Goal: Information Seeking & Learning: Compare options

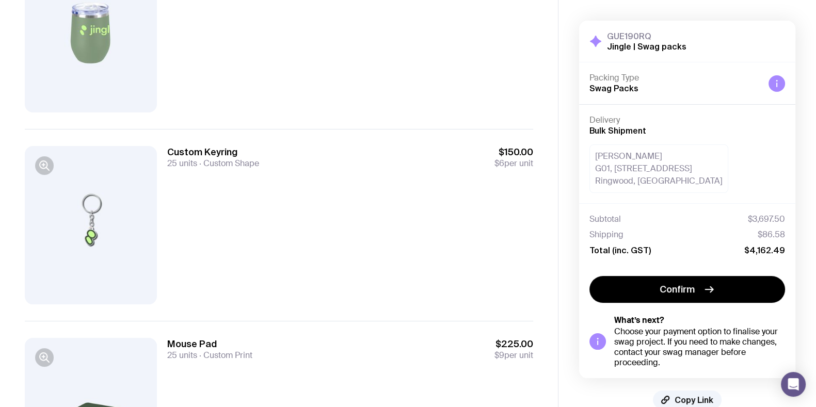
scroll to position [221, 0]
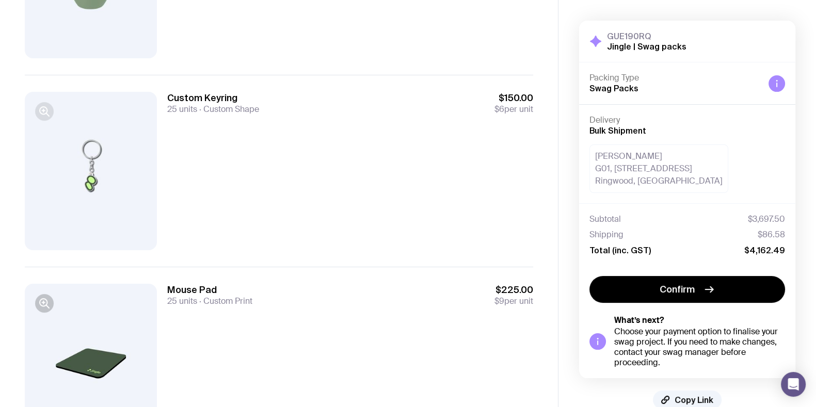
click at [43, 111] on icon "button" at bounding box center [44, 111] width 12 height 12
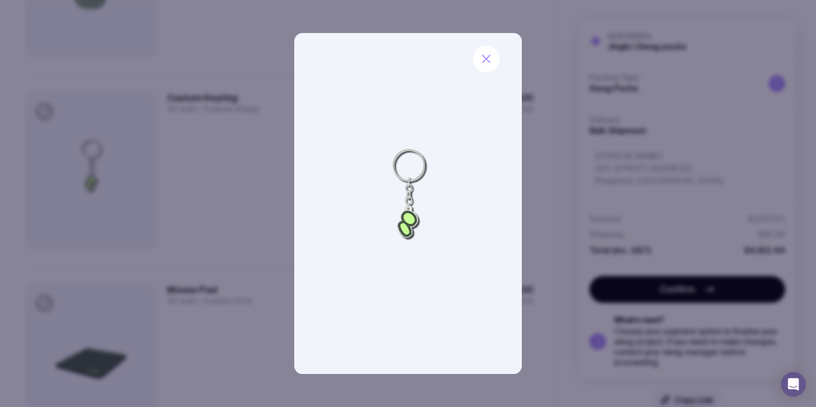
click at [204, 138] on div at bounding box center [408, 203] width 816 height 407
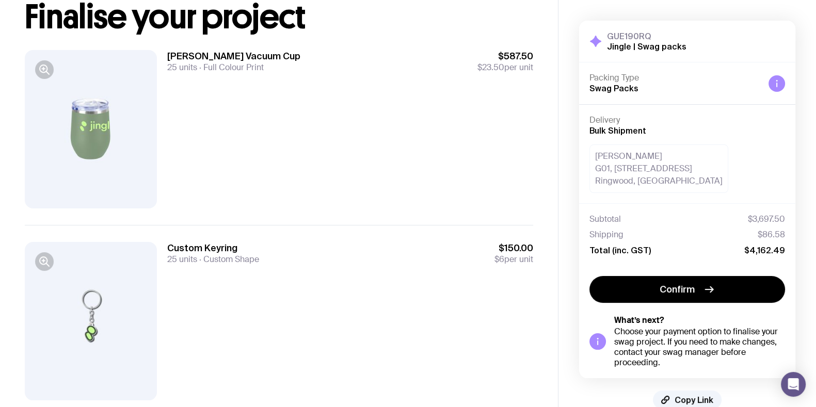
scroll to position [0, 0]
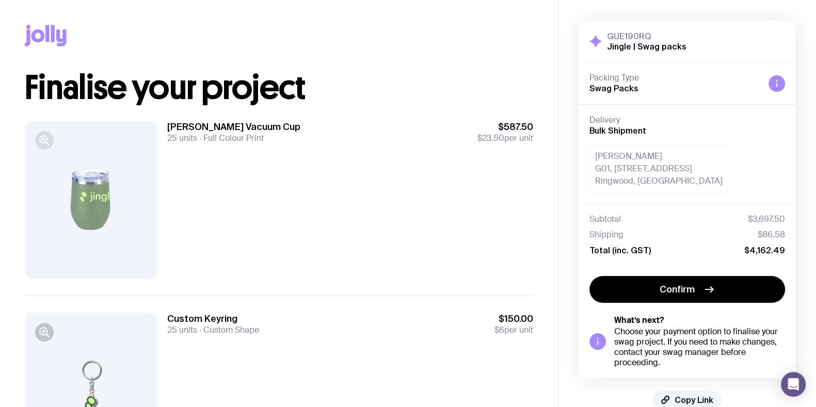
click at [38, 137] on icon "button" at bounding box center [44, 140] width 12 height 12
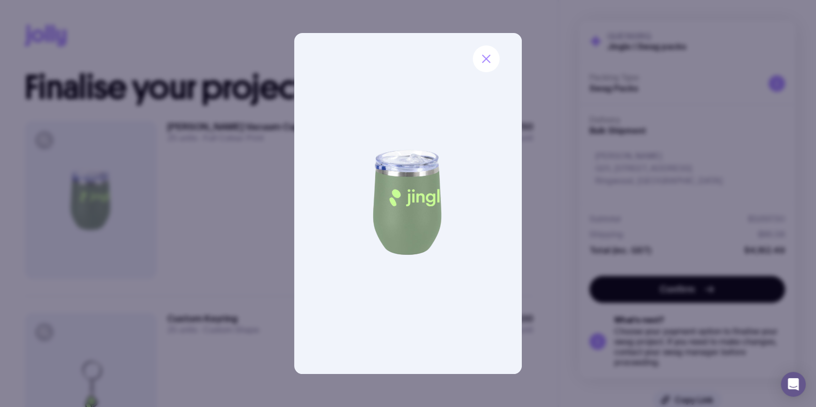
click at [207, 156] on div at bounding box center [408, 203] width 816 height 407
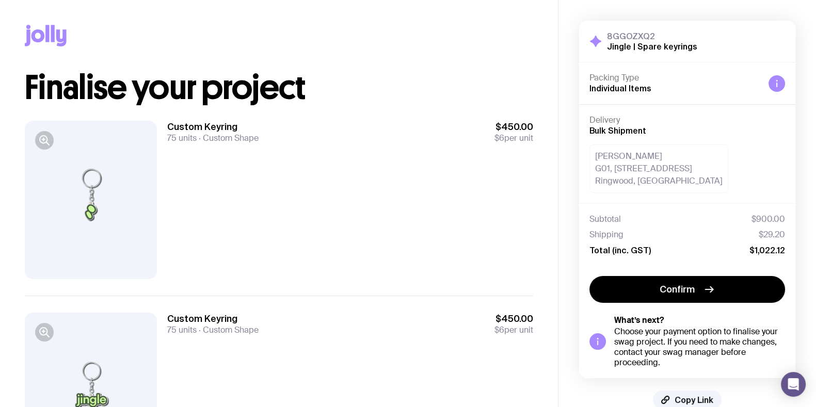
click at [402, 195] on div "Custom Keyring 75 units Custom Shape $450.00 $6 per unit" at bounding box center [350, 200] width 366 height 158
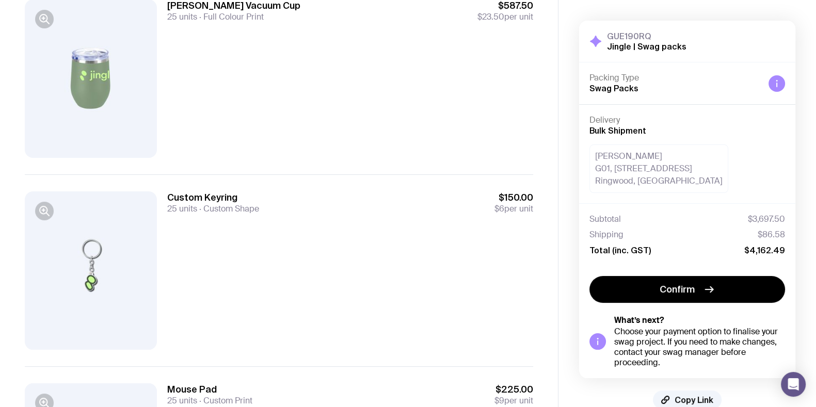
scroll to position [322, 0]
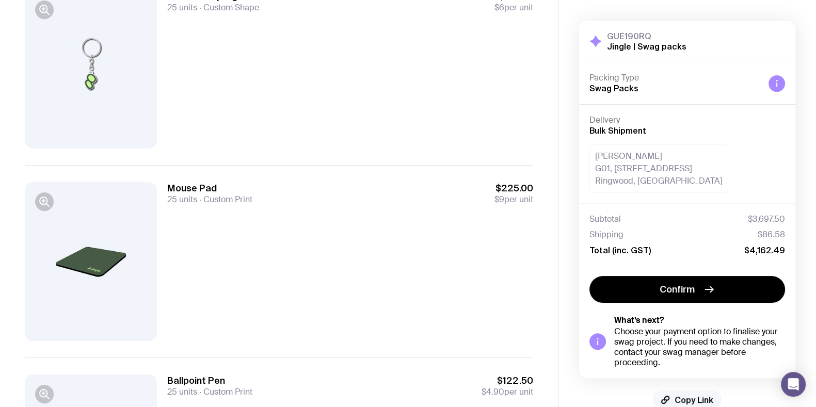
click at [683, 392] on button "Copy Link" at bounding box center [687, 400] width 69 height 19
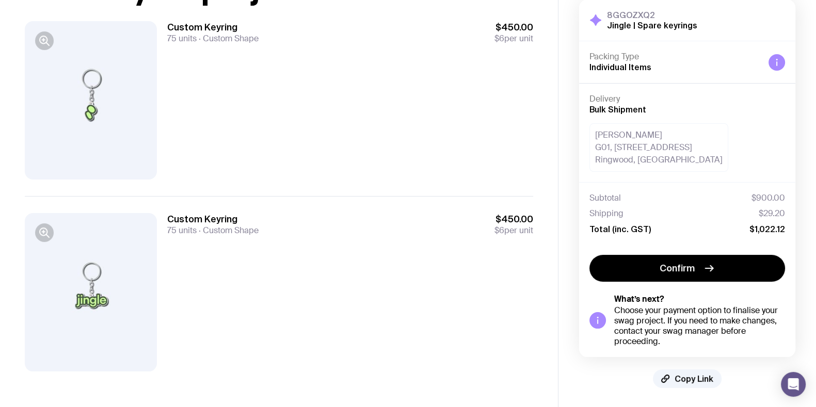
scroll to position [101, 0]
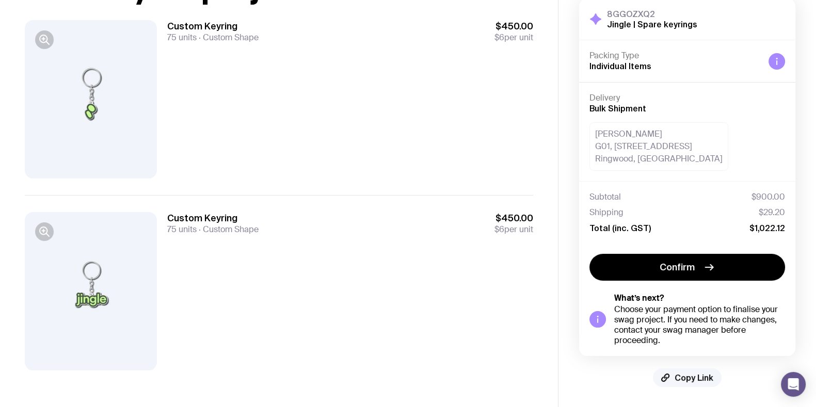
click at [695, 375] on span "Copy Link" at bounding box center [693, 378] width 39 height 10
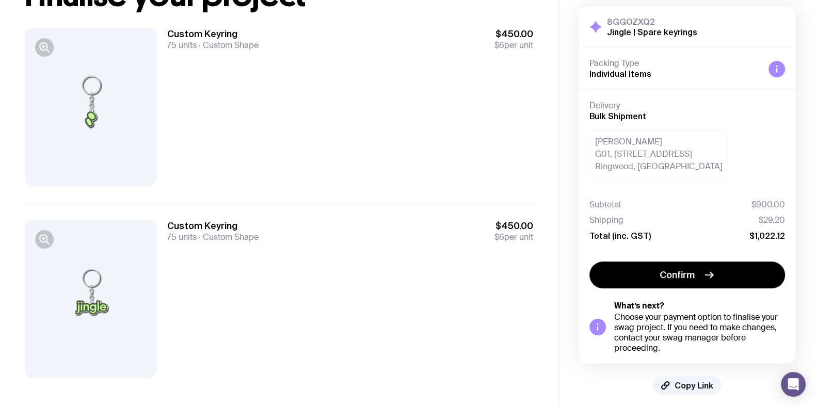
scroll to position [0, 0]
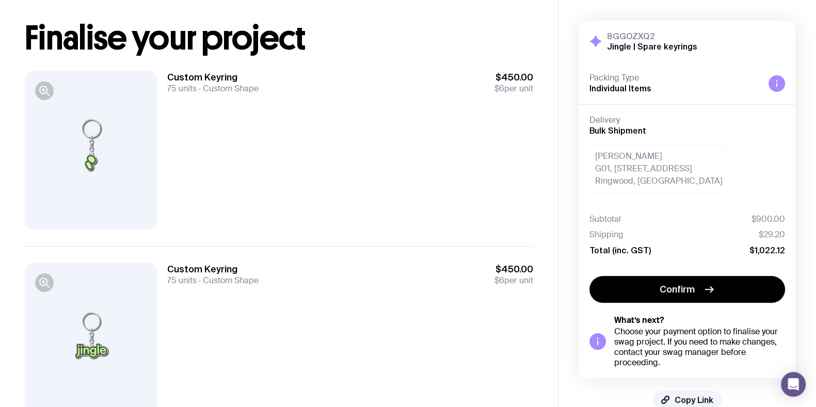
scroll to position [101, 0]
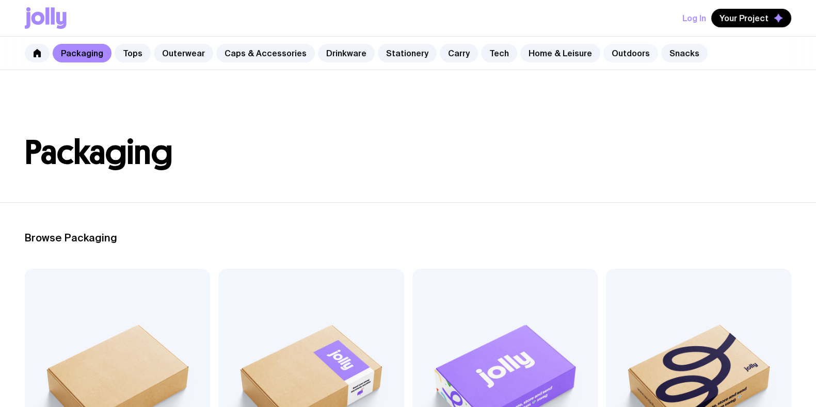
click at [607, 55] on link "Outdoors" at bounding box center [630, 53] width 55 height 19
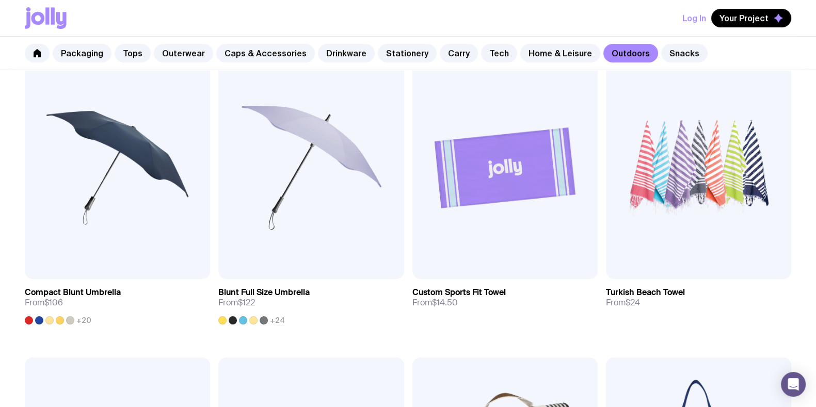
scroll to position [451, 0]
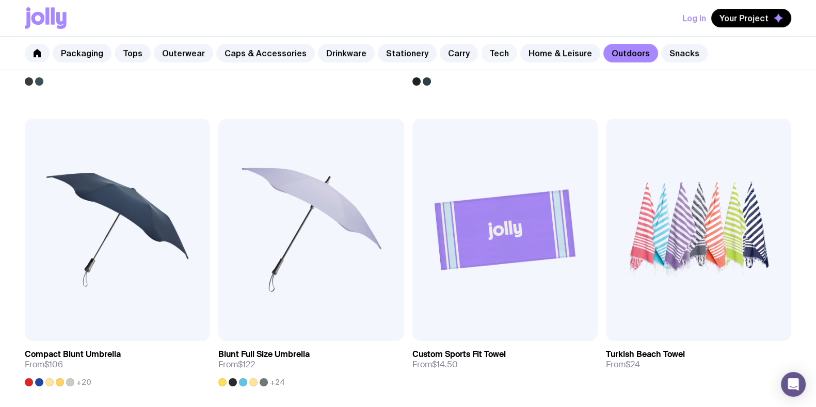
click at [481, 56] on link "Tech" at bounding box center [499, 53] width 36 height 19
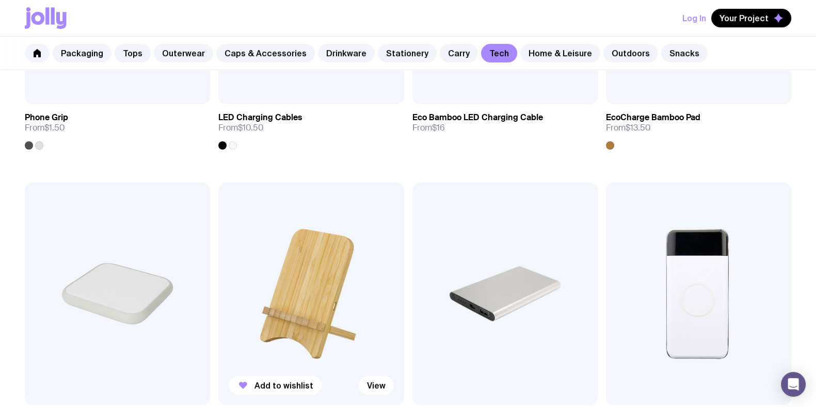
scroll to position [515, 0]
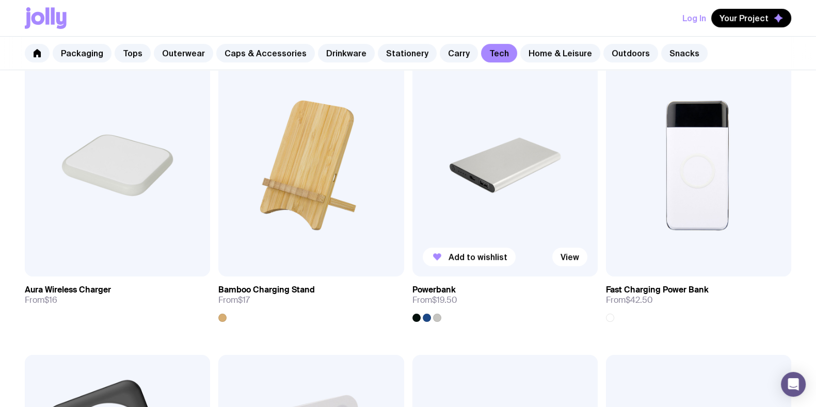
click at [505, 188] on img at bounding box center [504, 165] width 185 height 222
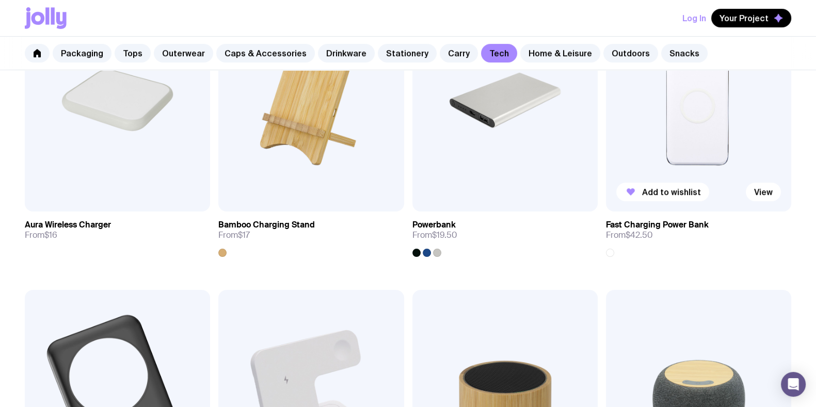
scroll to position [515, 0]
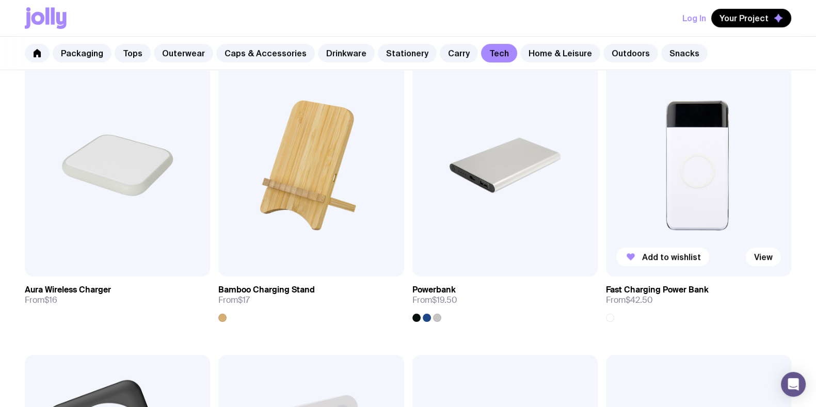
click at [702, 191] on img at bounding box center [698, 165] width 185 height 222
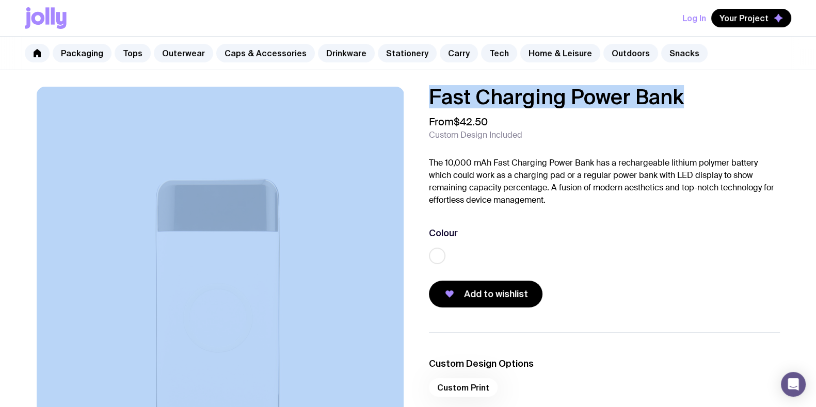
drag, startPoint x: 692, startPoint y: 88, endPoint x: 404, endPoint y: 87, distance: 288.4
click at [404, 87] on div "Fast Charging Power Bank From $42.50 Custom Design Included The 10,000 mAh Fast…" at bounding box center [408, 307] width 793 height 441
copy div "Fast Charging Power Bank"
click at [172, 50] on link "Outerwear" at bounding box center [183, 53] width 59 height 19
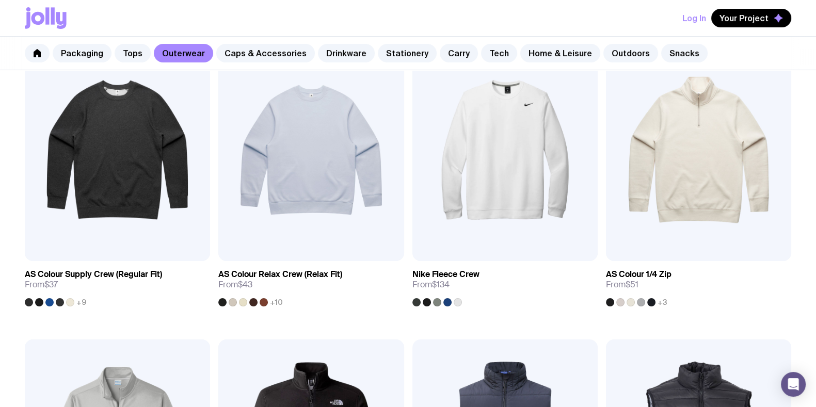
scroll to position [128, 0]
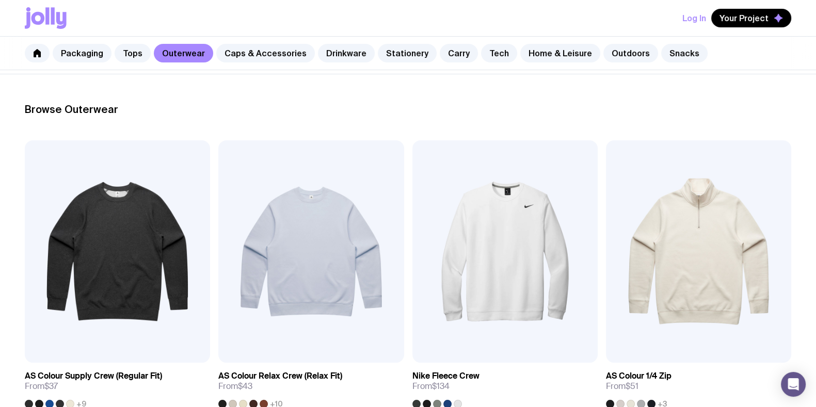
click at [706, 111] on h2 "Browse Outerwear" at bounding box center [408, 109] width 766 height 12
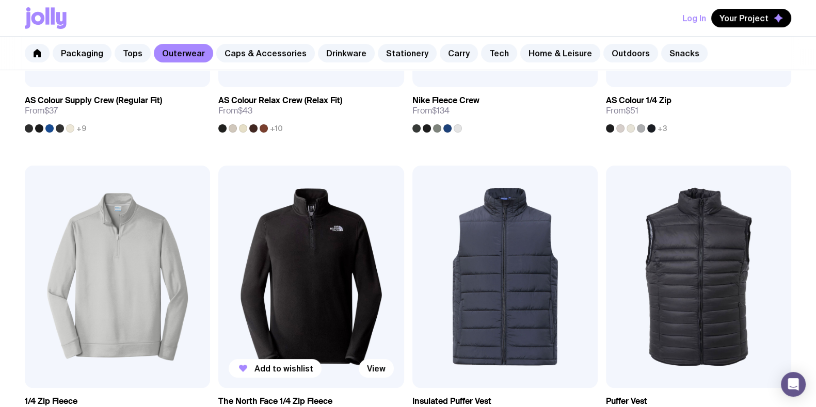
scroll to position [451, 0]
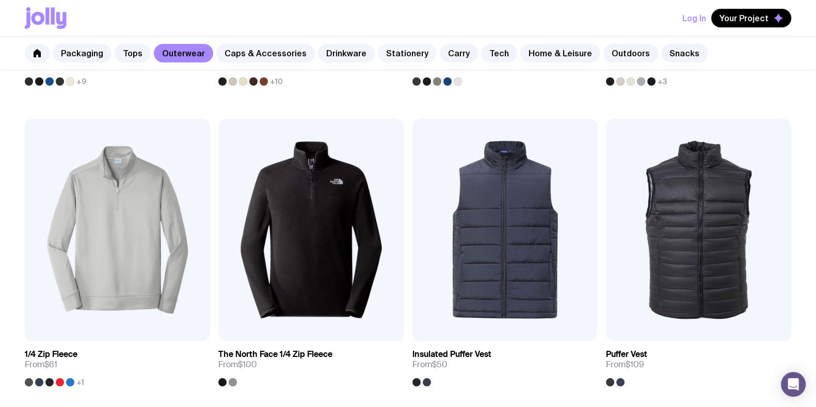
click at [378, 50] on link "Stationery" at bounding box center [407, 53] width 59 height 19
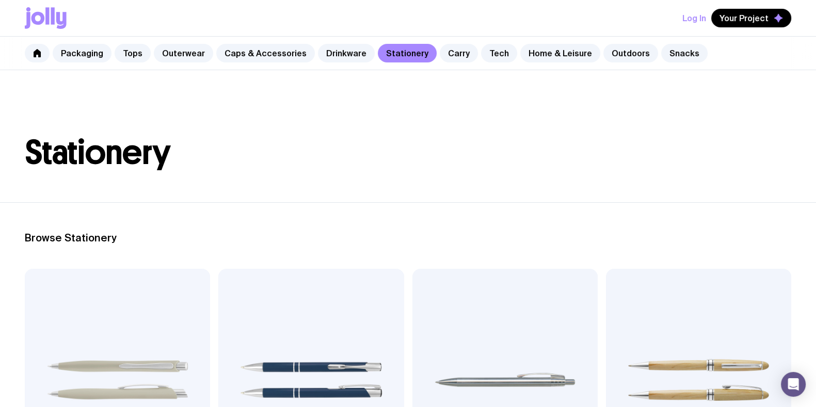
click at [322, 63] on div "Packaging Tops Outerwear Caps & Accessories Drinkware Stationery Carry Tech Hom…" at bounding box center [408, 54] width 816 height 34
click at [290, 55] on link "Caps & Accessories" at bounding box center [265, 53] width 99 height 19
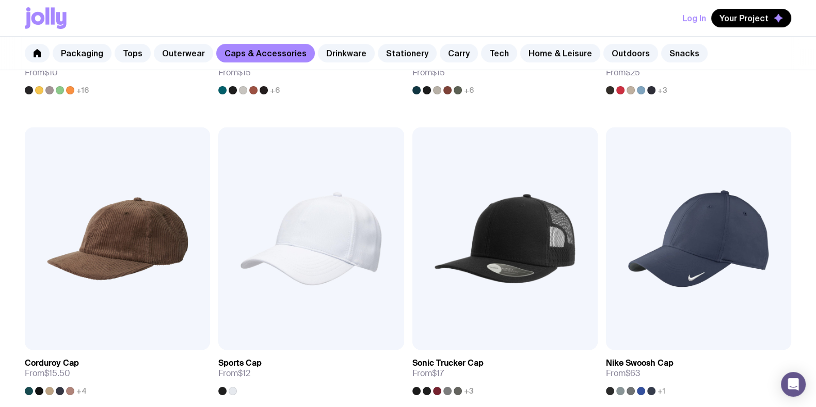
scroll to position [295, 0]
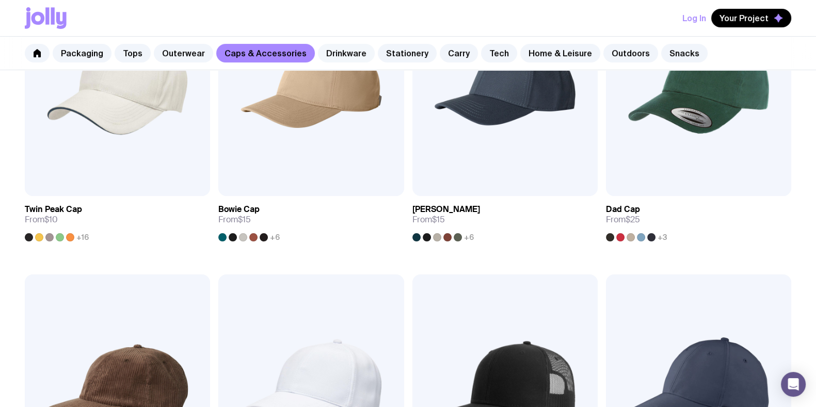
click at [325, 46] on link "Drinkware" at bounding box center [346, 53] width 57 height 19
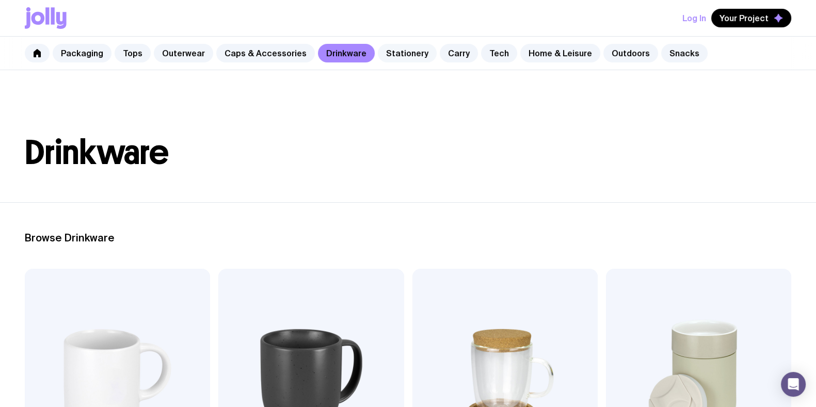
click at [398, 53] on link "Stationery" at bounding box center [407, 53] width 59 height 19
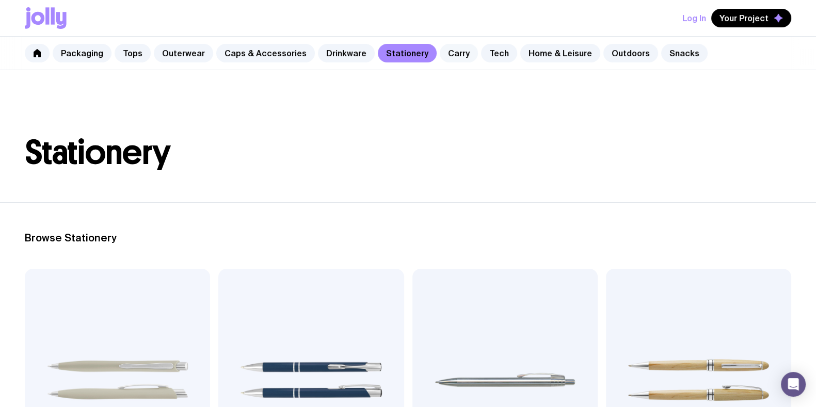
click at [447, 53] on link "Carry" at bounding box center [459, 53] width 38 height 19
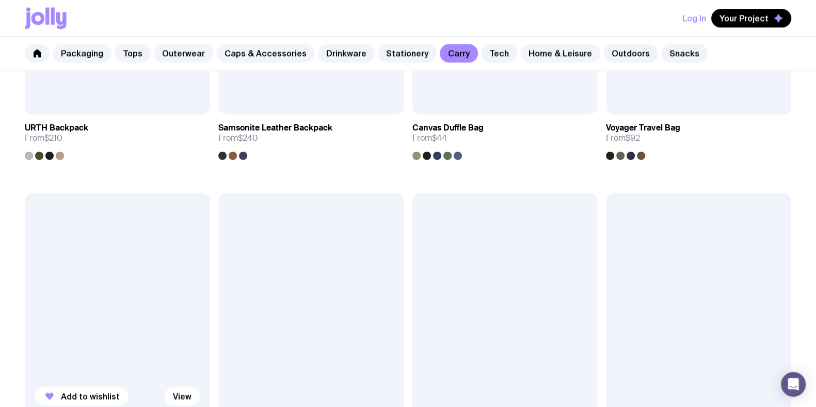
scroll to position [1741, 0]
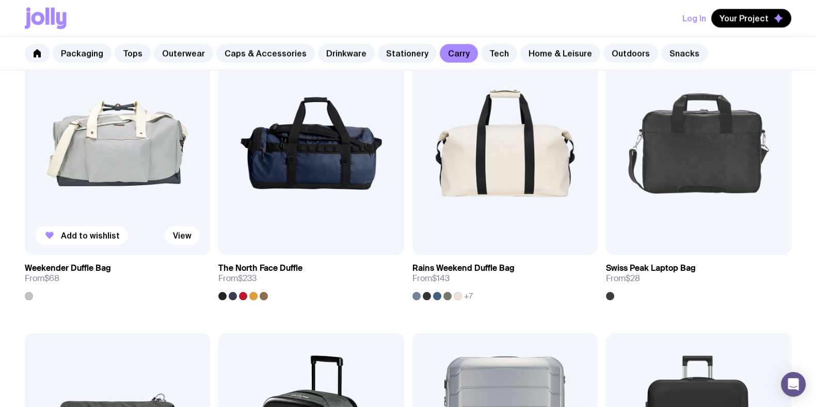
click at [128, 184] on img at bounding box center [117, 143] width 185 height 222
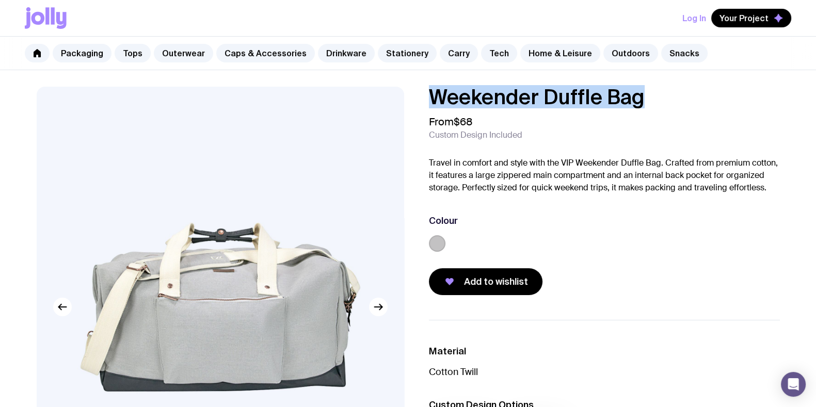
drag, startPoint x: 650, startPoint y: 95, endPoint x: 388, endPoint y: 90, distance: 262.2
click at [388, 91] on div "Weekender Duffle Bag From $68 Custom Design Included Travel in comfort and styl…" at bounding box center [408, 346] width 793 height 518
copy h1 "Weekender Duffle Bag"
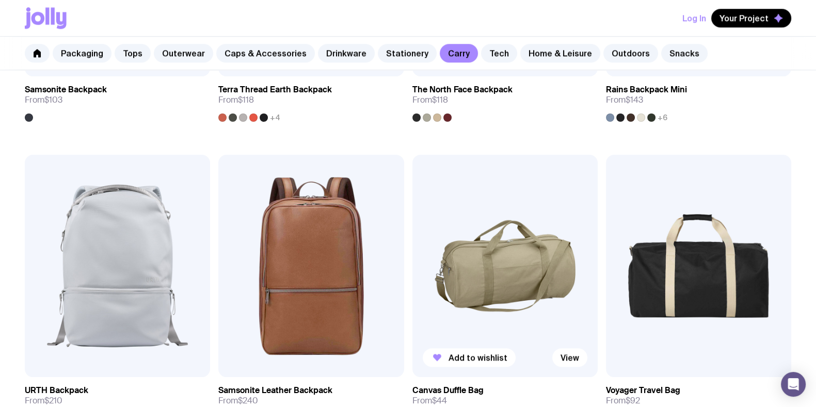
scroll to position [1479, 0]
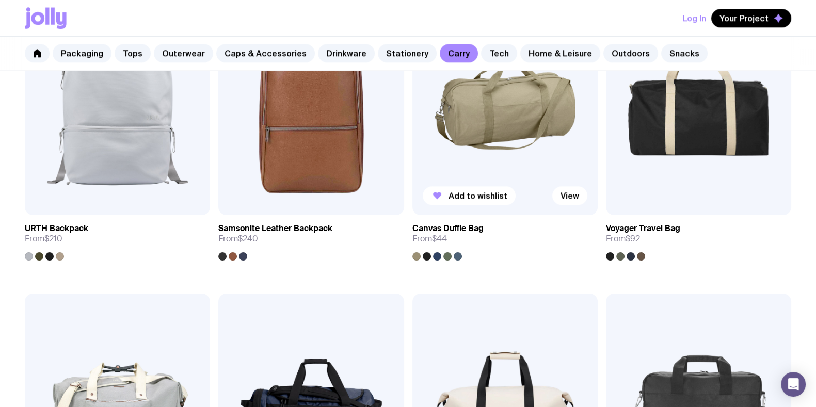
click at [494, 127] on img at bounding box center [504, 104] width 185 height 222
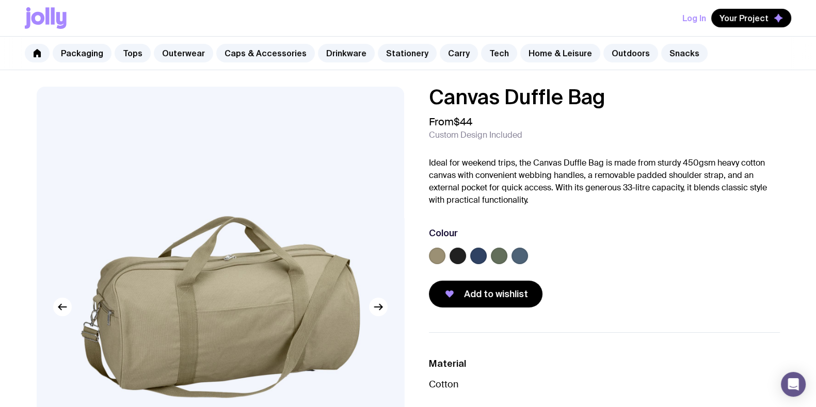
drag, startPoint x: 619, startPoint y: 99, endPoint x: 364, endPoint y: 107, distance: 255.5
click at [361, 109] on div "Canvas Duffle Bag From $44 Custom Design Included Ideal for weekend trips, the …" at bounding box center [408, 346] width 793 height 518
click at [637, 101] on h1 "Canvas Duffle Bag" at bounding box center [604, 97] width 351 height 21
click at [623, 99] on h1 "Canvas Duffle Bag" at bounding box center [604, 97] width 351 height 21
drag, startPoint x: 479, startPoint y: 102, endPoint x: 401, endPoint y: 98, distance: 78.5
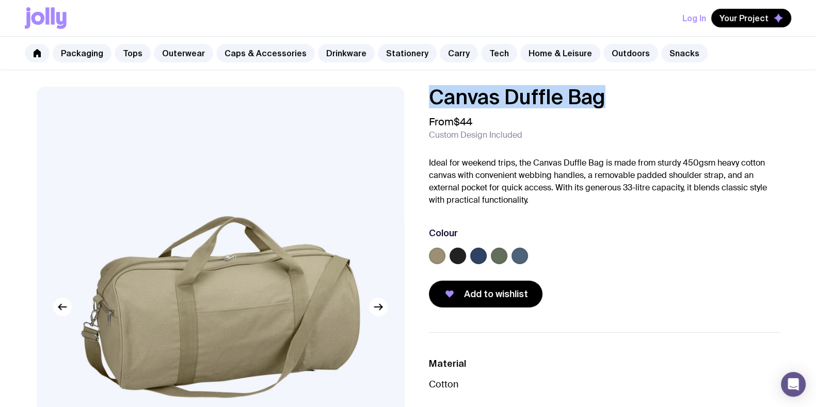
click at [400, 100] on div "Canvas Duffle Bag From $44 Custom Design Included Ideal for weekend trips, the …" at bounding box center [408, 346] width 793 height 518
copy h1 "Canvas Duffle Bag"
click at [614, 150] on div "Canvas Duffle Bag From $44 Custom Design Included Ideal for weekend trips, the …" at bounding box center [604, 197] width 351 height 221
click at [572, 56] on link "Home & Leisure" at bounding box center [560, 53] width 80 height 19
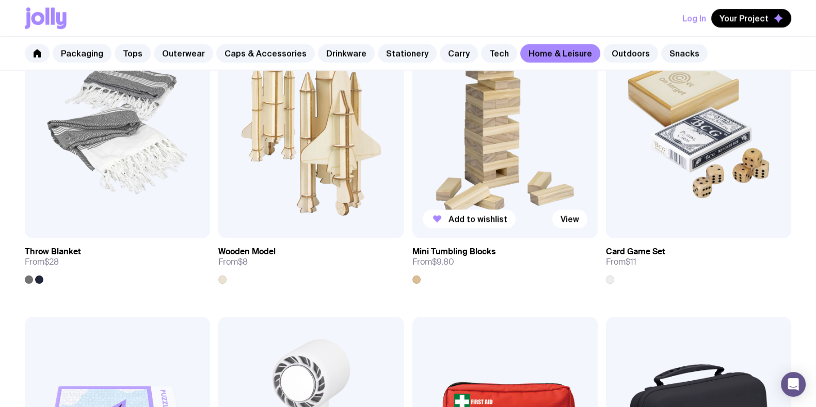
scroll to position [1934, 0]
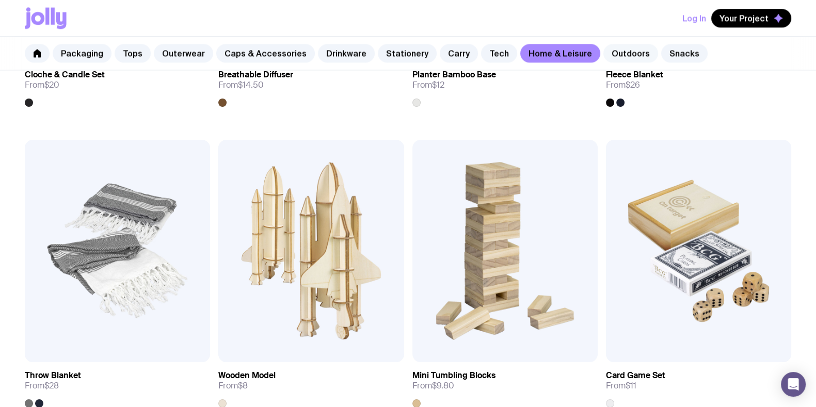
click at [613, 48] on link "Outdoors" at bounding box center [630, 53] width 55 height 19
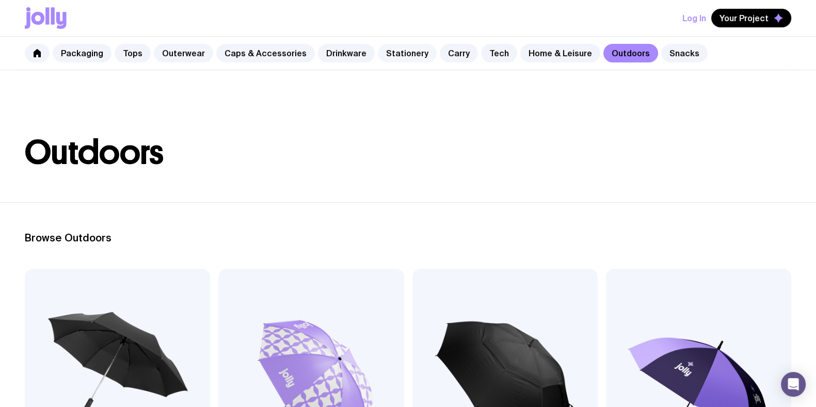
click at [384, 53] on link "Stationery" at bounding box center [407, 53] width 59 height 19
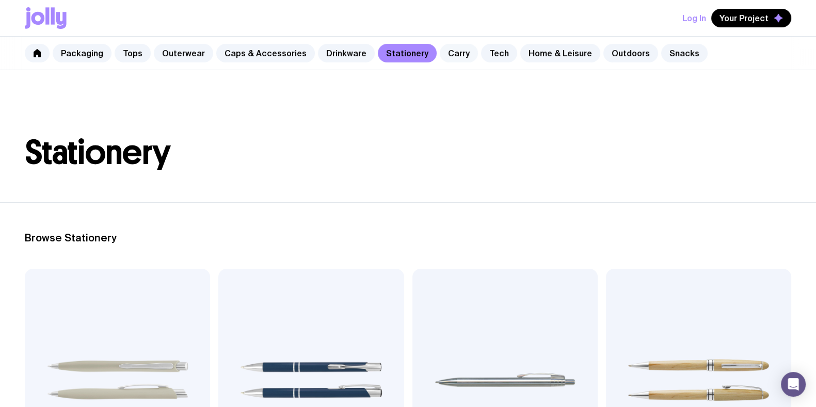
drag, startPoint x: 438, startPoint y: 50, endPoint x: 440, endPoint y: 55, distance: 6.2
click at [440, 50] on link "Carry" at bounding box center [459, 53] width 38 height 19
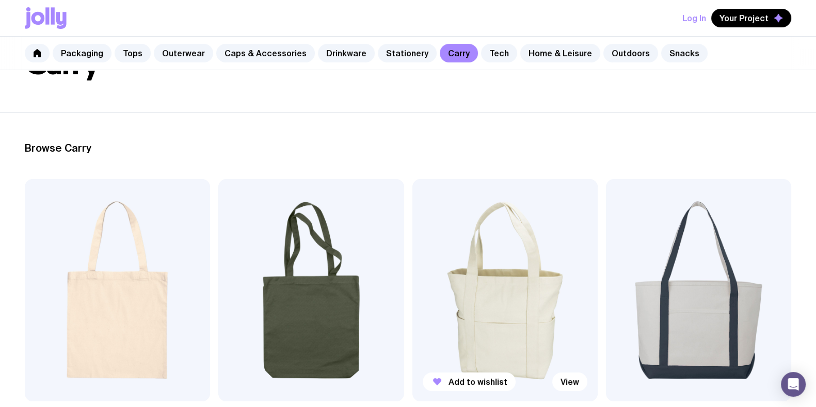
scroll to position [193, 0]
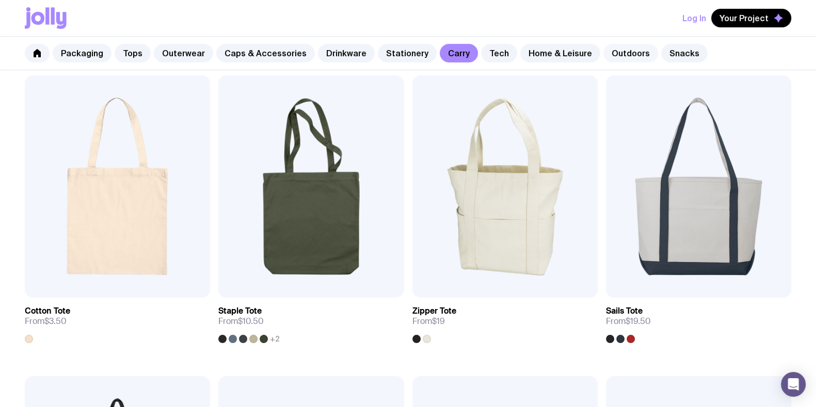
click at [604, 49] on link "Outdoors" at bounding box center [630, 53] width 55 height 19
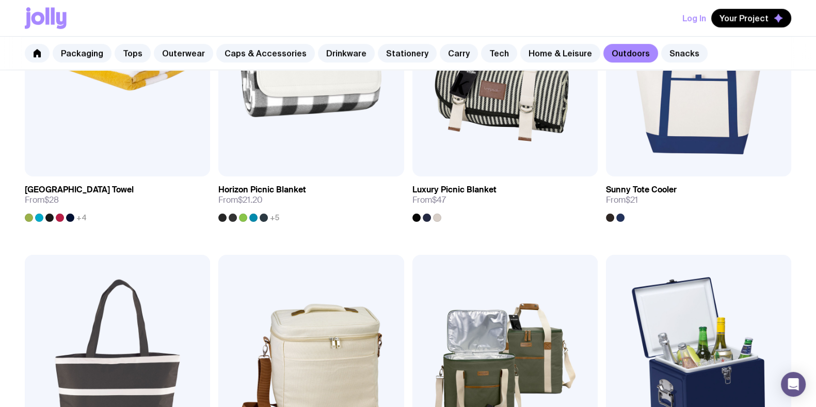
scroll to position [838, 0]
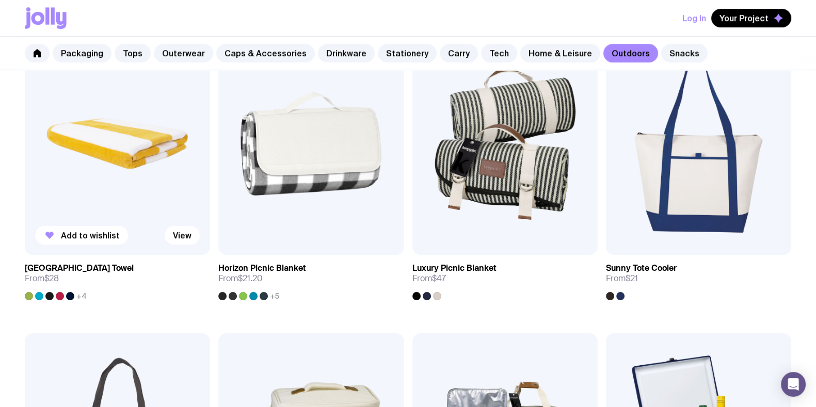
click at [159, 148] on img at bounding box center [117, 144] width 185 height 222
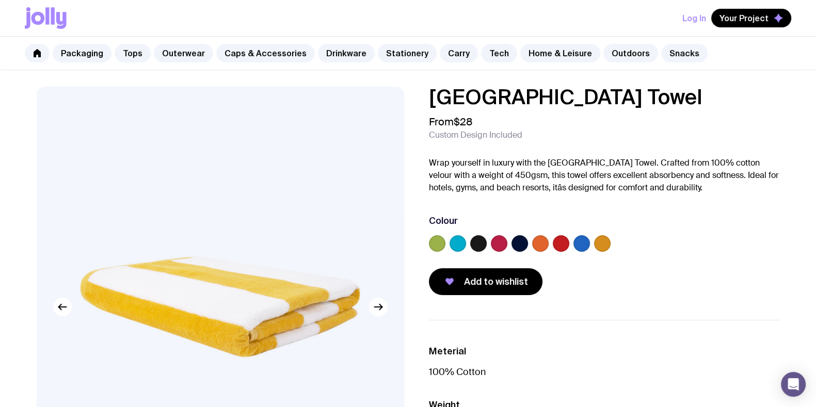
drag, startPoint x: 641, startPoint y: 99, endPoint x: 386, endPoint y: 100, distance: 255.4
click at [386, 99] on div "Havana Beach Towel From $28 Custom Design Included Wrap yourself in luxury with…" at bounding box center [408, 346] width 793 height 518
copy h1 "Havana Beach Towel"
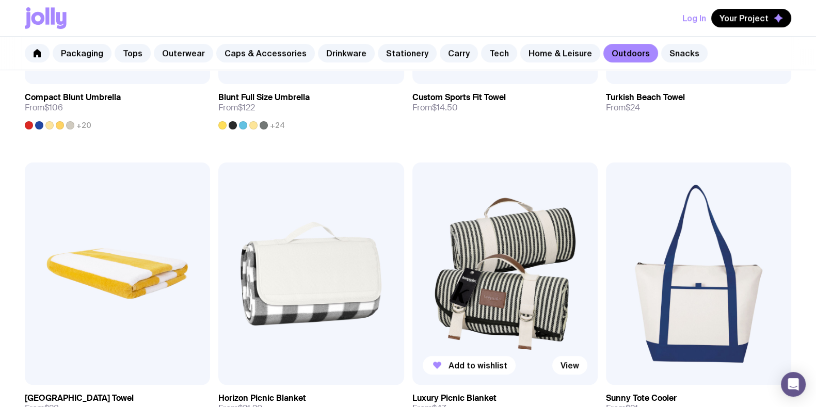
scroll to position [705, 0]
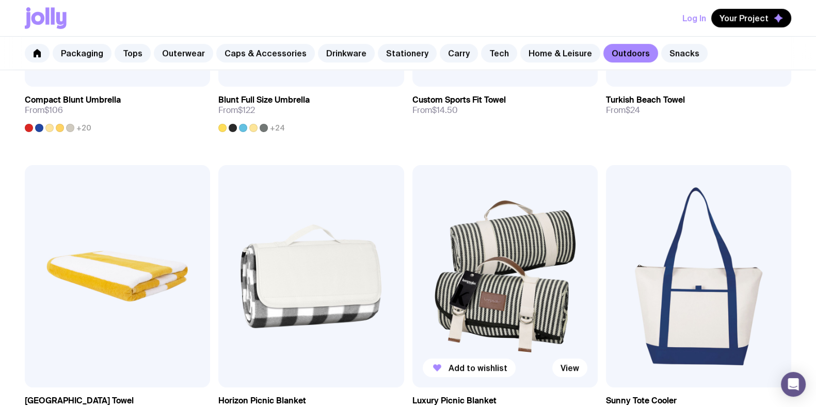
click at [475, 243] on img at bounding box center [504, 276] width 185 height 222
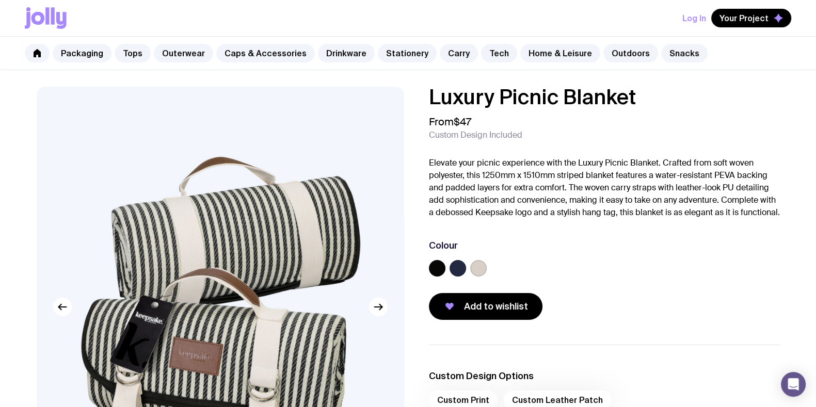
drag, startPoint x: 573, startPoint y: 96, endPoint x: 368, endPoint y: 96, distance: 204.8
click at [369, 96] on div "Luxury Picnic Blanket From $47 Custom Design Included Elevate your picnic exper…" at bounding box center [408, 346] width 793 height 518
copy h1 "Luxury Picnic Blanket"
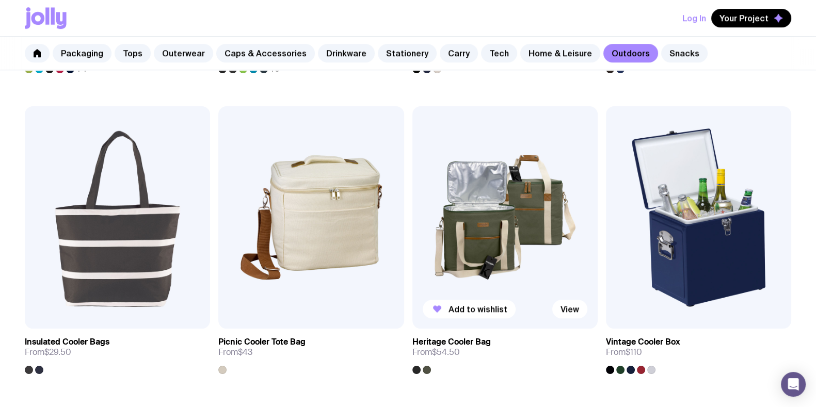
scroll to position [1092, 0]
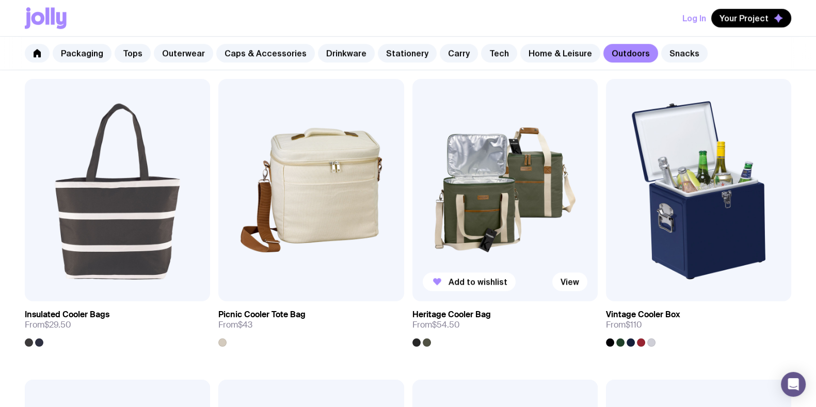
click at [499, 189] on img at bounding box center [504, 190] width 185 height 222
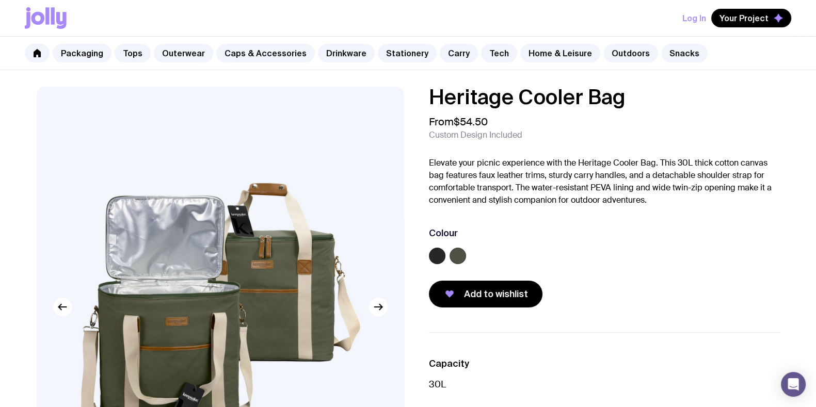
drag, startPoint x: 626, startPoint y: 99, endPoint x: 387, endPoint y: 94, distance: 239.5
click at [388, 94] on div "Heritage Cooler Bag From $54.50 Custom Design Included Elevate your picnic expe…" at bounding box center [408, 346] width 793 height 518
copy h1 "Heritage Cooler Bag"
click at [615, 252] on div at bounding box center [604, 258] width 351 height 21
click at [603, 49] on link "Outdoors" at bounding box center [630, 53] width 55 height 19
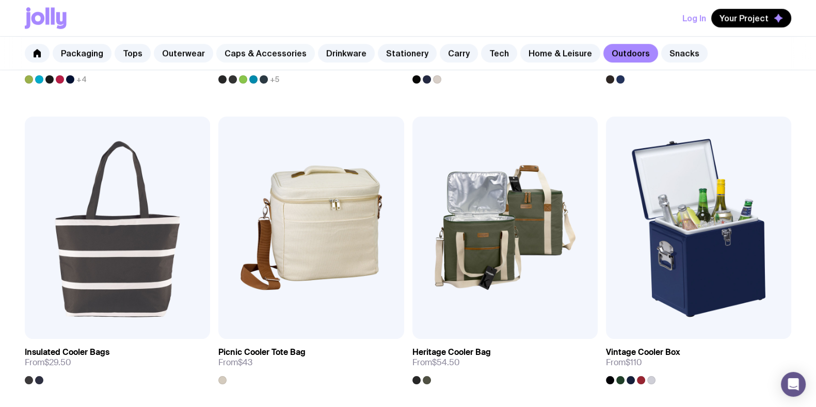
scroll to position [1035, 0]
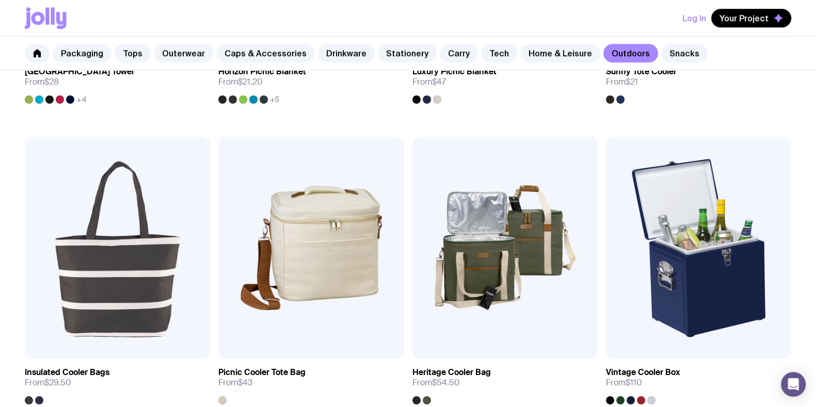
click at [111, 50] on div "Packaging Tops Outerwear Caps & Accessories Drinkware Stationery Carry Tech Hom…" at bounding box center [408, 54] width 816 height 34
click at [93, 53] on link "Packaging" at bounding box center [82, 53] width 59 height 19
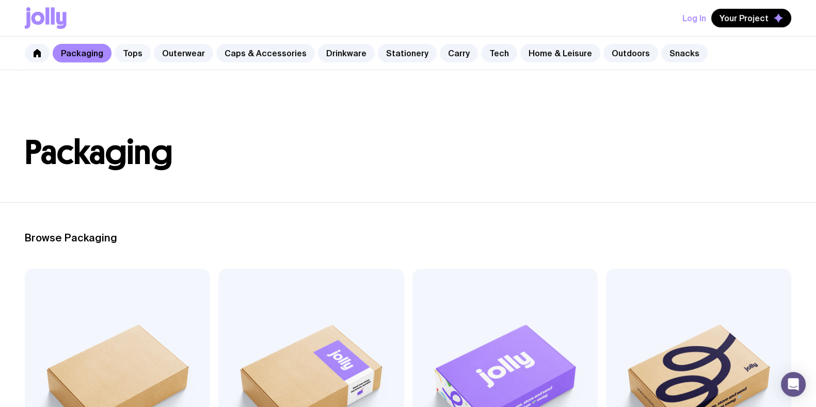
click at [126, 53] on link "Tops" at bounding box center [133, 53] width 36 height 19
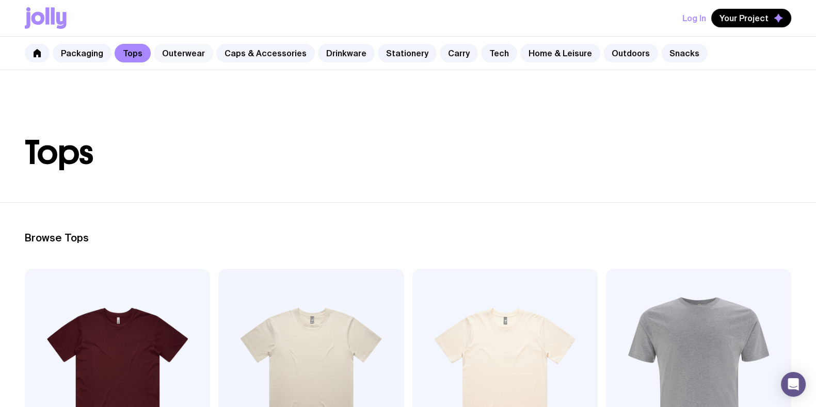
click at [171, 54] on link "Outerwear" at bounding box center [183, 53] width 59 height 19
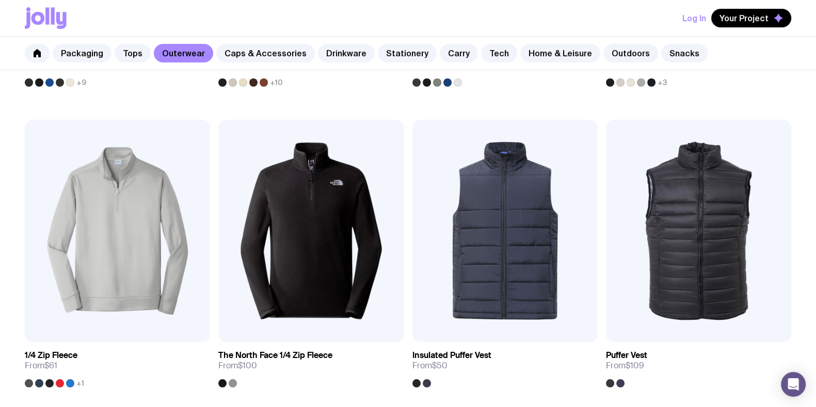
scroll to position [451, 0]
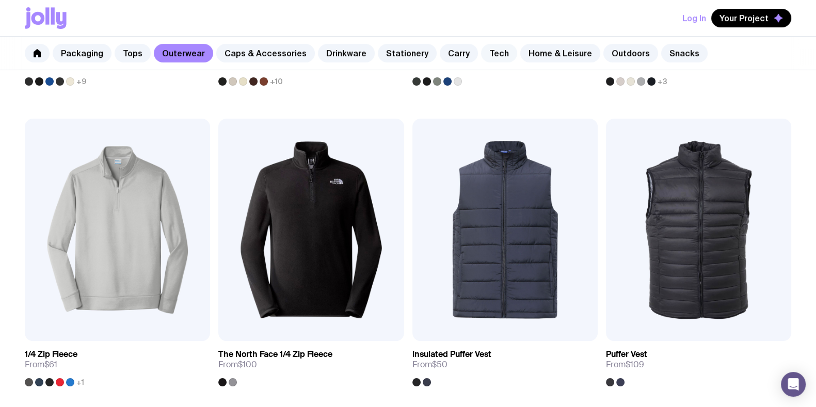
drag, startPoint x: 485, startPoint y: 56, endPoint x: 484, endPoint y: 61, distance: 5.8
click at [485, 55] on link "Tech" at bounding box center [499, 53] width 36 height 19
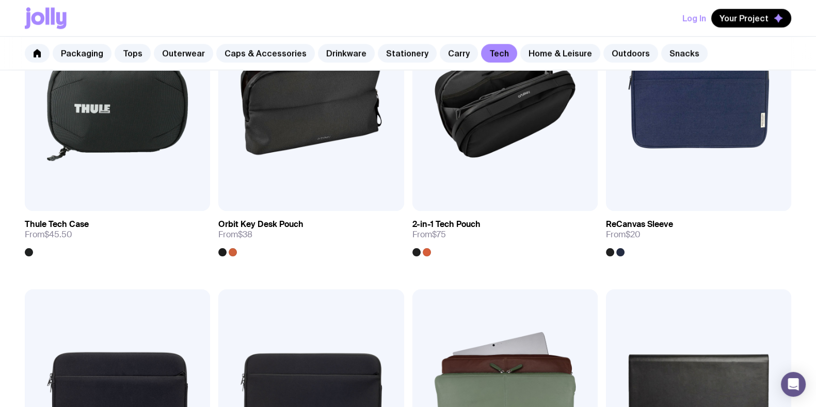
scroll to position [1354, 0]
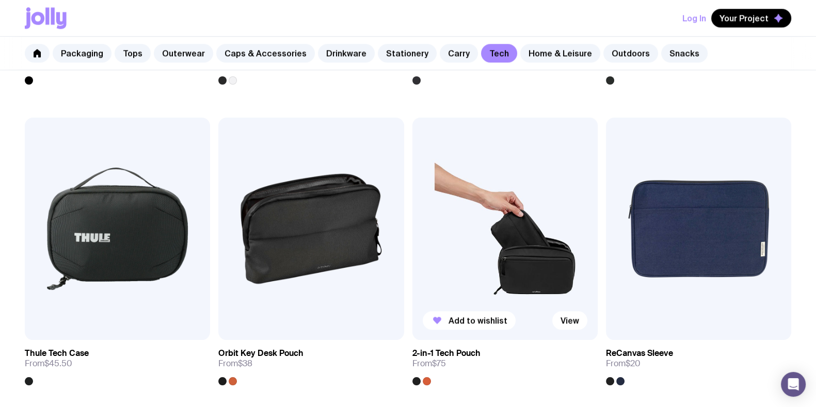
click at [501, 238] on img at bounding box center [504, 229] width 185 height 222
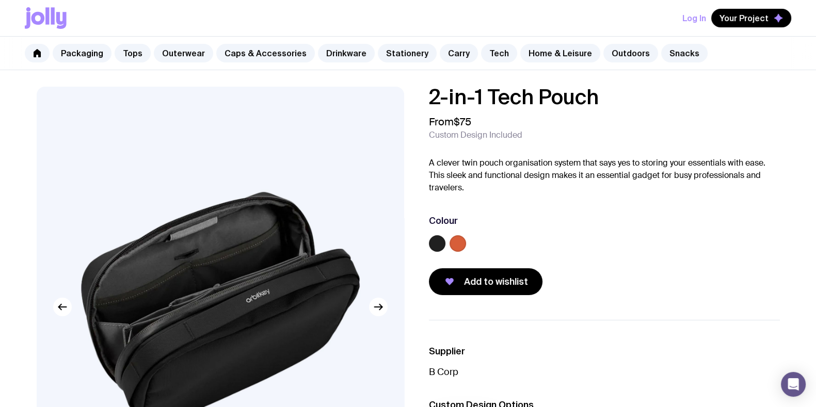
drag, startPoint x: 613, startPoint y: 99, endPoint x: 413, endPoint y: 89, distance: 200.4
click at [412, 87] on div "2-in-1 Tech Pouch From $75 Custom Design Included A clever twin pouch organisat…" at bounding box center [595, 191] width 367 height 208
copy h1 "2-in-1 Tech Pouch"
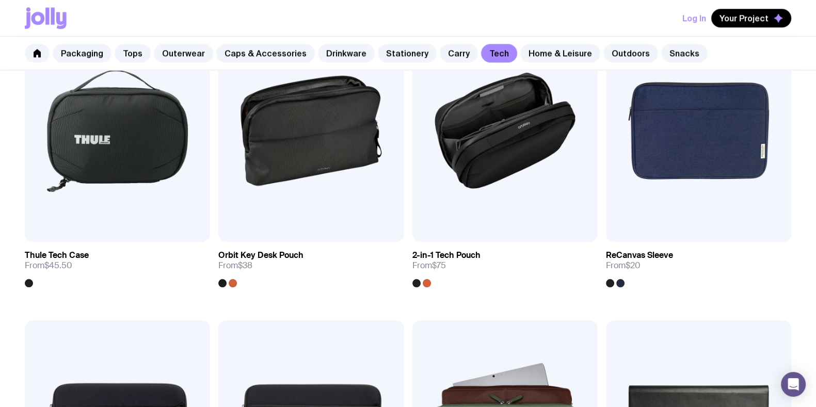
scroll to position [1479, 0]
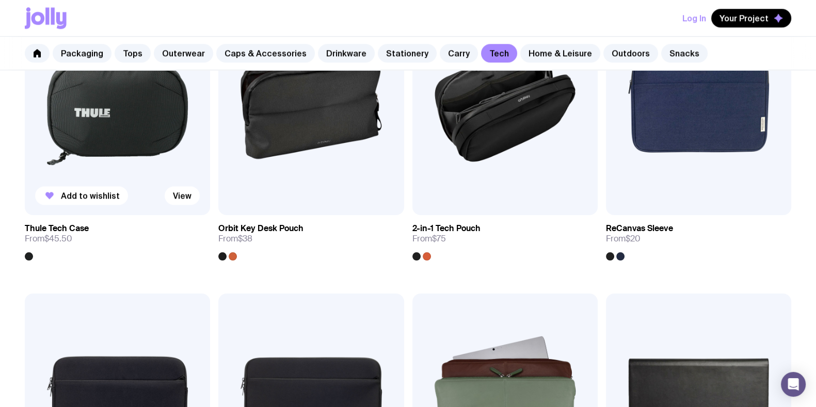
click at [87, 112] on img at bounding box center [117, 104] width 185 height 222
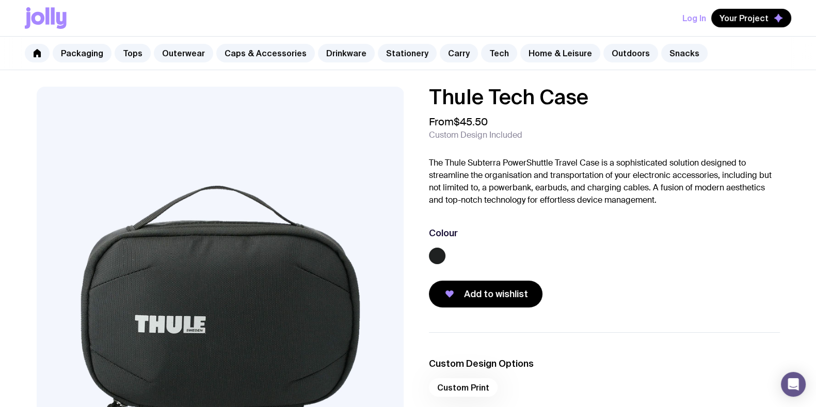
drag, startPoint x: 605, startPoint y: 99, endPoint x: 351, endPoint y: 96, distance: 253.9
click at [351, 96] on div "Thule Tech Case From $45.50 Custom Design Included The Thule Subterra PowerShut…" at bounding box center [408, 307] width 793 height 441
copy div "Thule Tech Case"
click at [632, 256] on div at bounding box center [604, 258] width 351 height 21
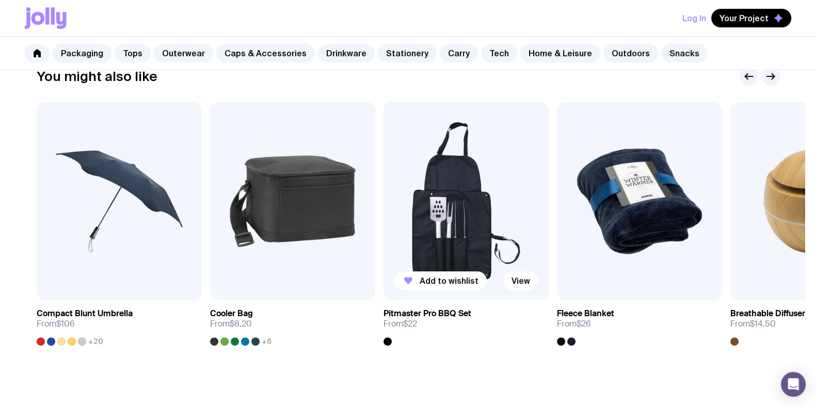
scroll to position [499, 0]
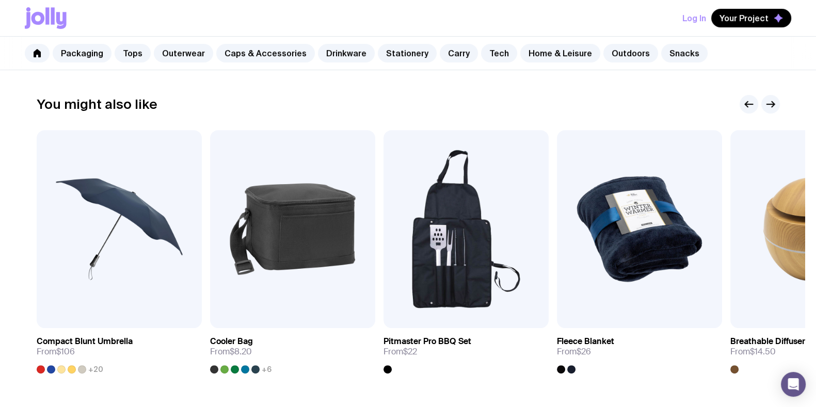
click at [469, 92] on section "You might also like Add to wishlist View Compact Blunt Umbrella From $106 +20 A…" at bounding box center [408, 242] width 793 height 362
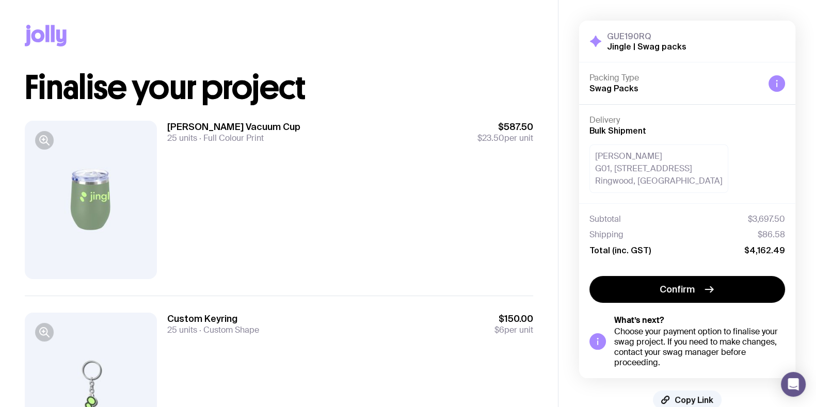
click at [372, 169] on div "Luna Vacuum Cup 25 units Full Colour Print $587.50 $23.50 per unit" at bounding box center [350, 200] width 366 height 158
click at [501, 73] on h1 "Finalise your project" at bounding box center [279, 87] width 508 height 33
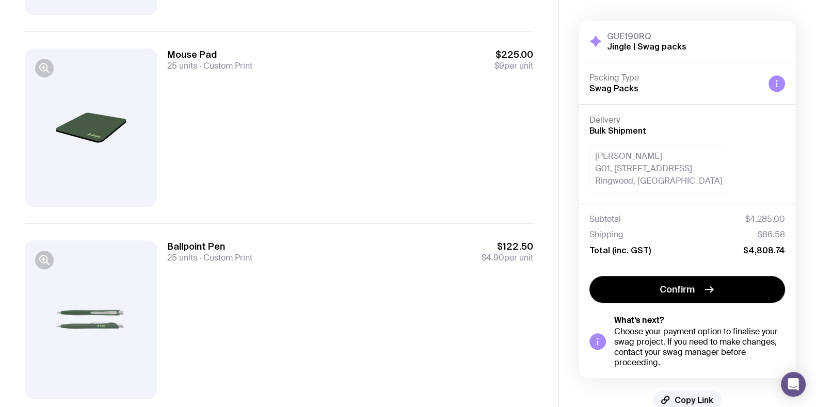
scroll to position [709, 0]
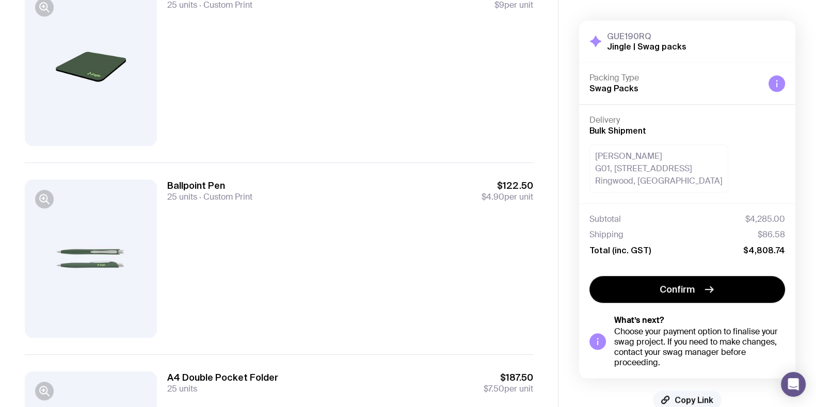
click at [693, 398] on span "Copy Link" at bounding box center [693, 400] width 39 height 10
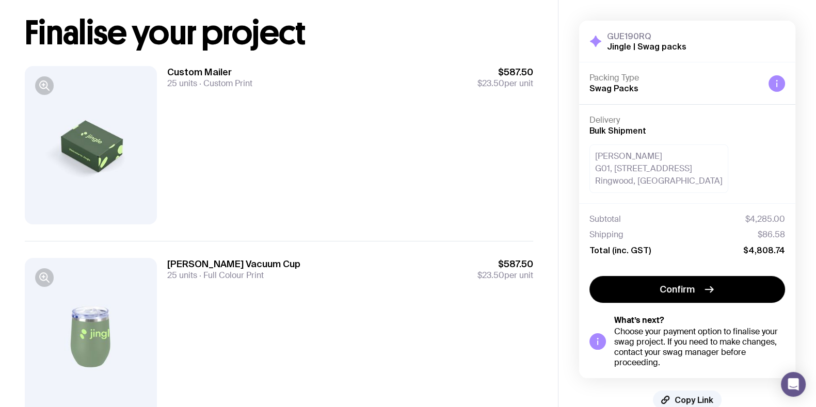
scroll to position [0, 0]
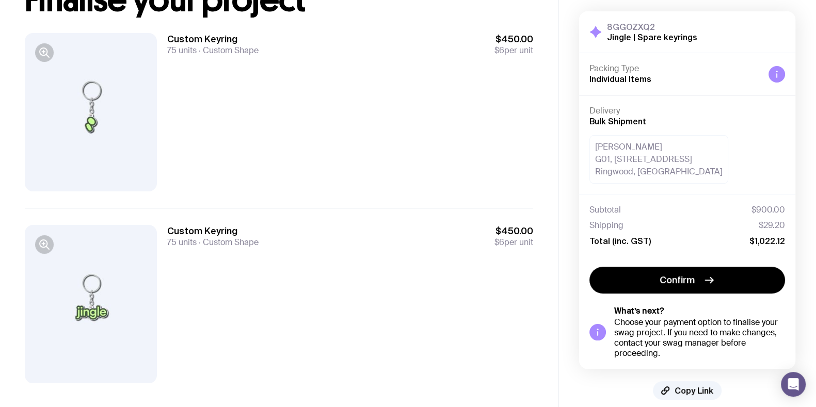
scroll to position [101, 0]
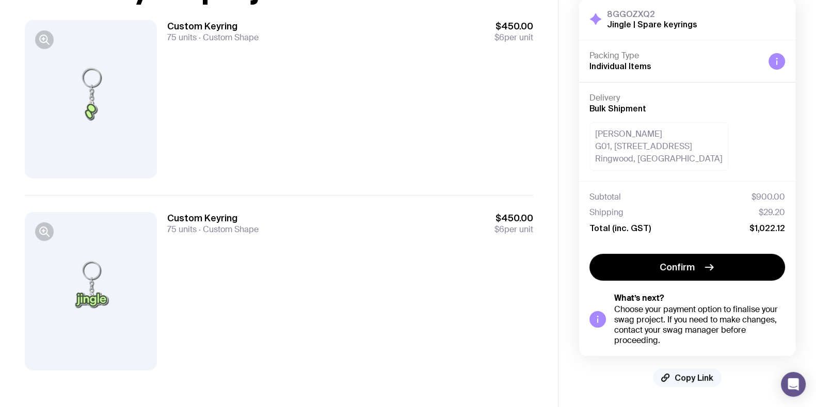
click at [681, 375] on span "Copy Link" at bounding box center [693, 378] width 39 height 10
